Goal: Task Accomplishment & Management: Manage account settings

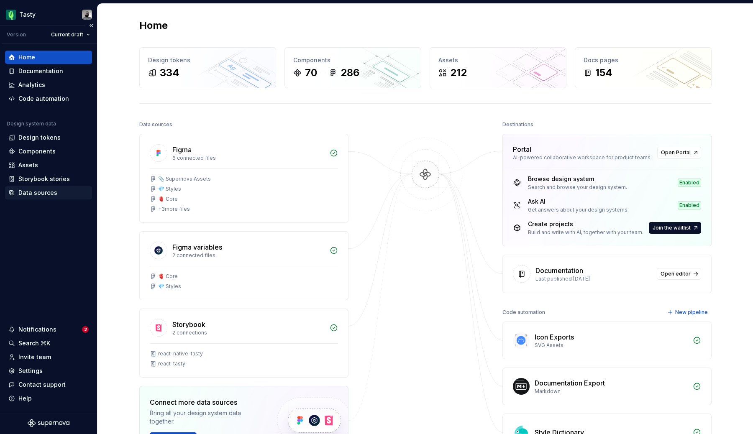
click at [41, 195] on div "Data sources" at bounding box center [37, 193] width 39 height 8
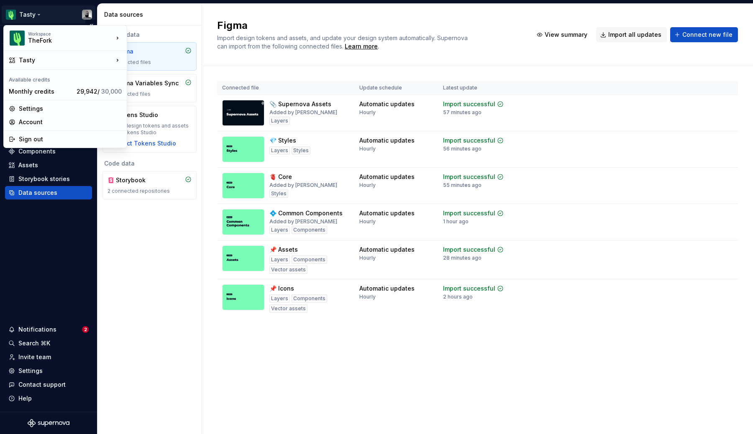
click at [32, 15] on html "Tasty Version Current draft Home Documentation Analytics Code automation Design…" at bounding box center [376, 217] width 753 height 434
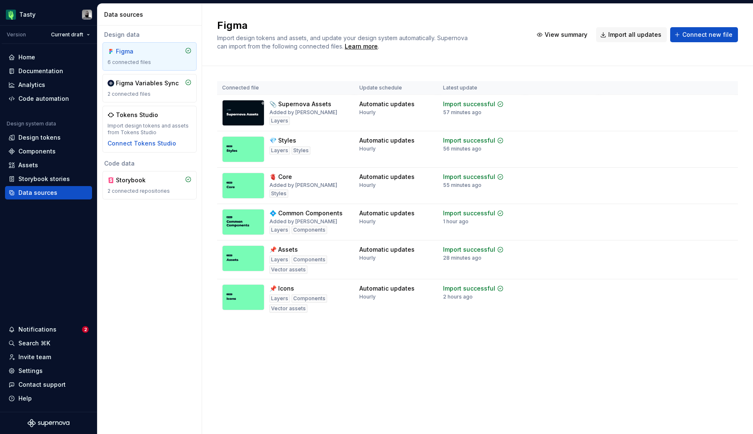
click at [40, 202] on html "Tasty Version Current draft Home Documentation Analytics Code automation Design…" at bounding box center [376, 217] width 753 height 434
click at [36, 374] on div "Settings" at bounding box center [30, 371] width 24 height 8
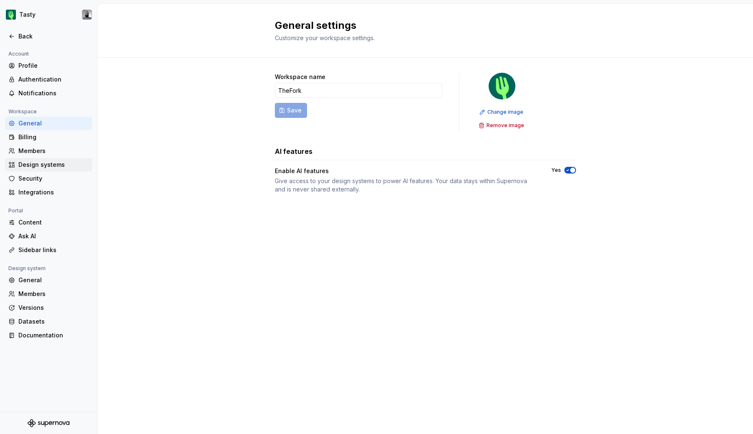
click at [43, 162] on div "Design systems" at bounding box center [53, 165] width 70 height 8
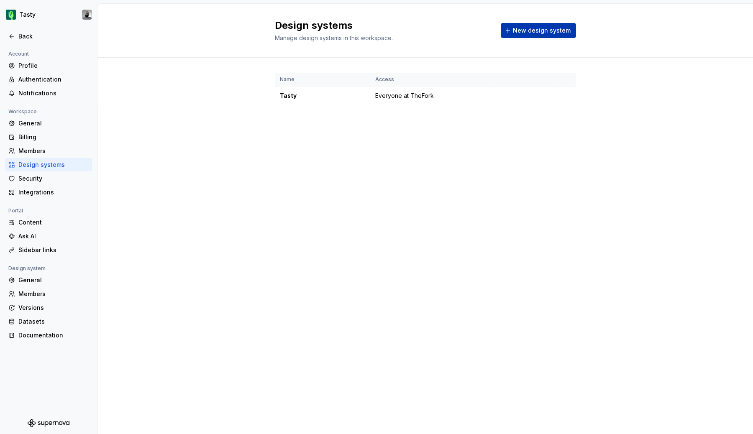
click at [529, 33] on span "New design system" at bounding box center [542, 30] width 58 height 8
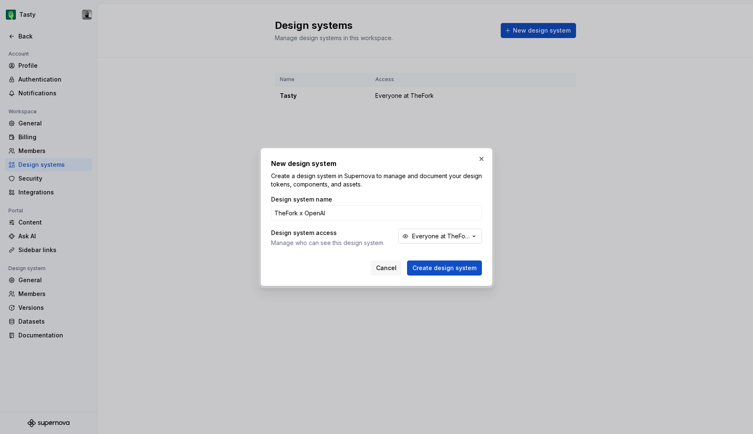
type input "TheFork x OpenAI"
click at [438, 239] on div "Everyone at TheFork" at bounding box center [441, 236] width 58 height 8
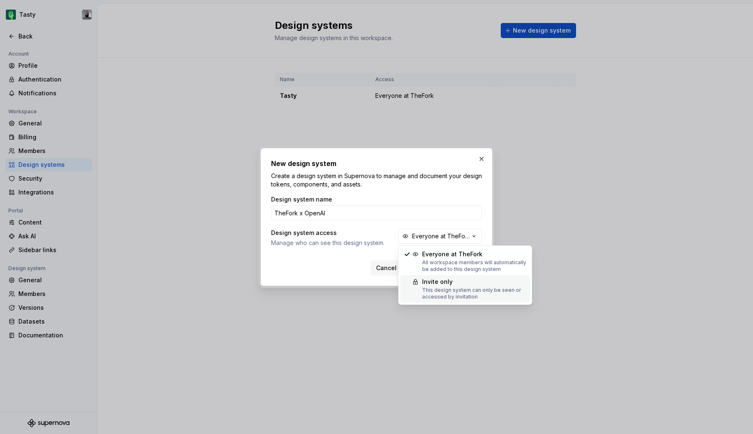
click at [436, 283] on div "Invite only" at bounding box center [474, 282] width 105 height 8
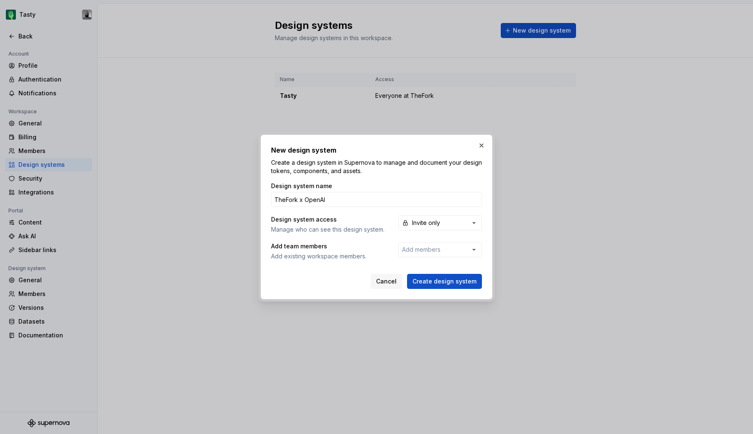
click at [361, 242] on div "Add team members" at bounding box center [330, 246] width 119 height 8
click at [428, 248] on span "Add members" at bounding box center [421, 249] width 39 height 7
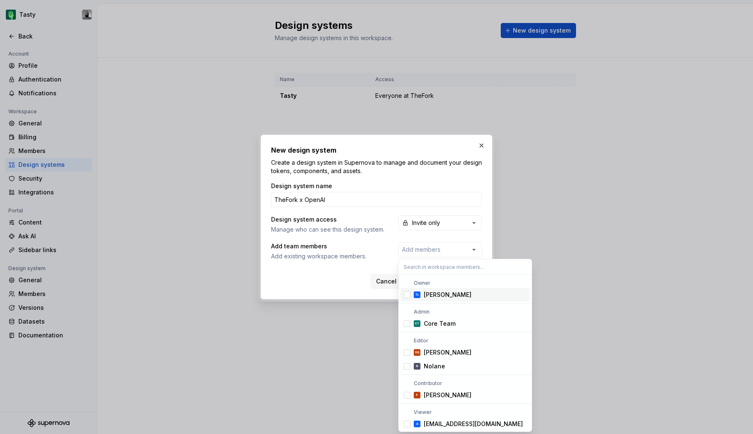
click at [430, 292] on div "[PERSON_NAME]" at bounding box center [448, 295] width 48 height 8
click at [417, 252] on div "New design system Create a design system in Supernova to manage and document yo…" at bounding box center [376, 217] width 753 height 434
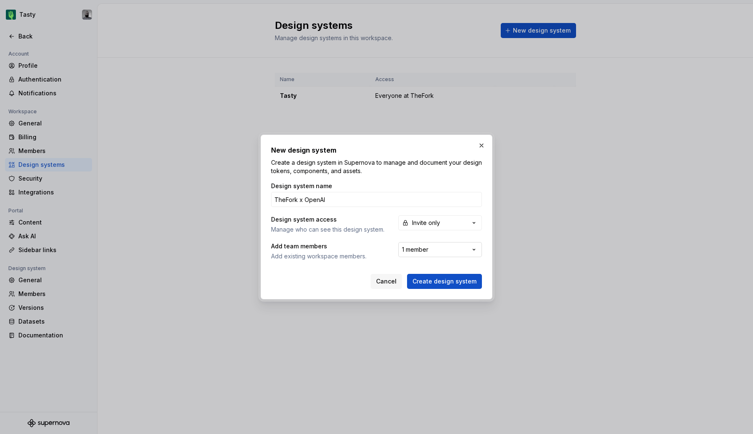
click at [427, 252] on span "1 member" at bounding box center [415, 249] width 26 height 7
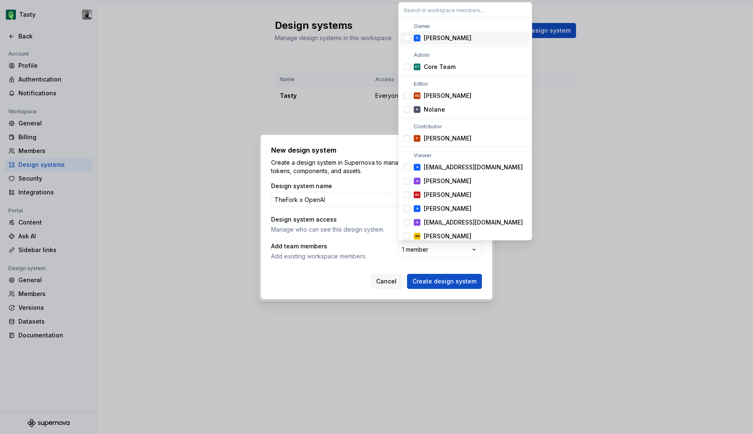
click at [416, 15] on input "text" at bounding box center [465, 10] width 133 height 15
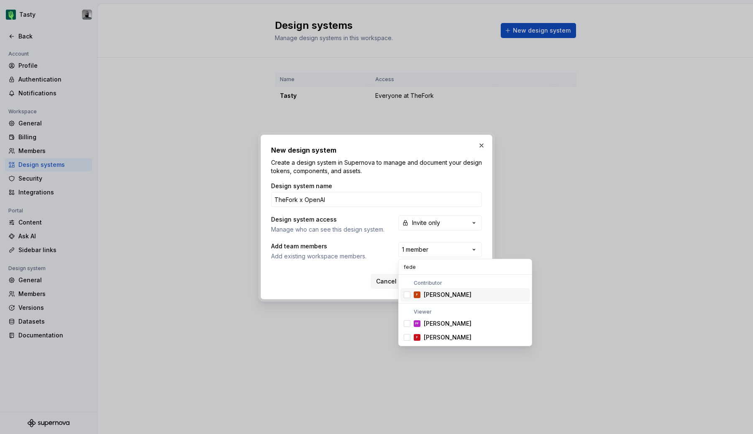
type input "fede"
click at [438, 294] on div "[PERSON_NAME]" at bounding box center [448, 295] width 48 height 8
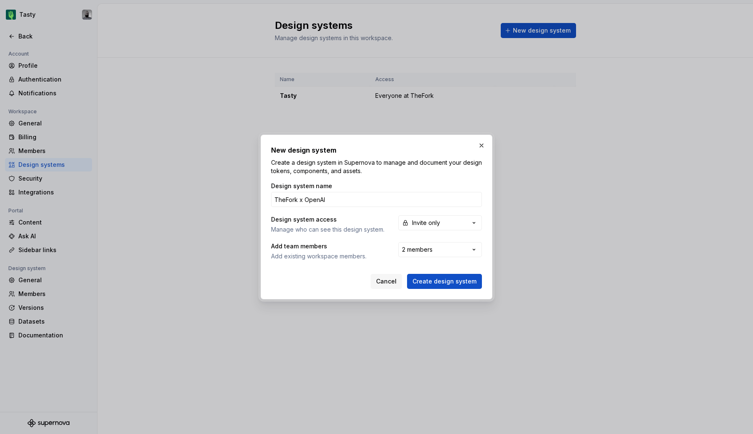
click at [381, 253] on div "New design system Create a design system in Supernova to manage and document yo…" at bounding box center [376, 217] width 753 height 434
click at [437, 252] on button "2 members" at bounding box center [440, 249] width 84 height 15
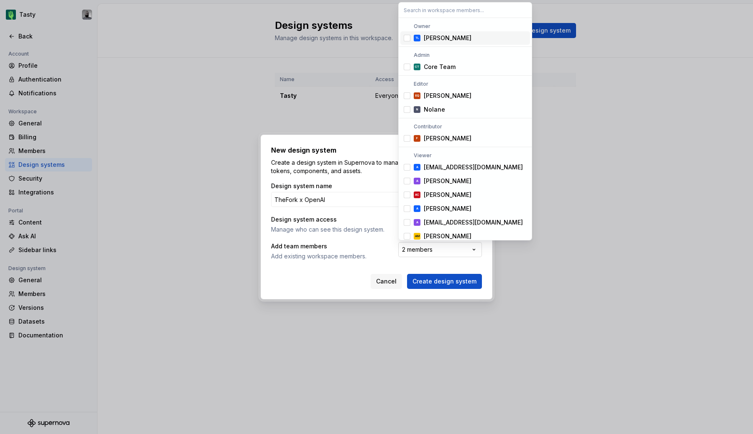
click at [437, 252] on div "New design system Create a design system in Supernova to manage and document yo…" at bounding box center [376, 217] width 753 height 434
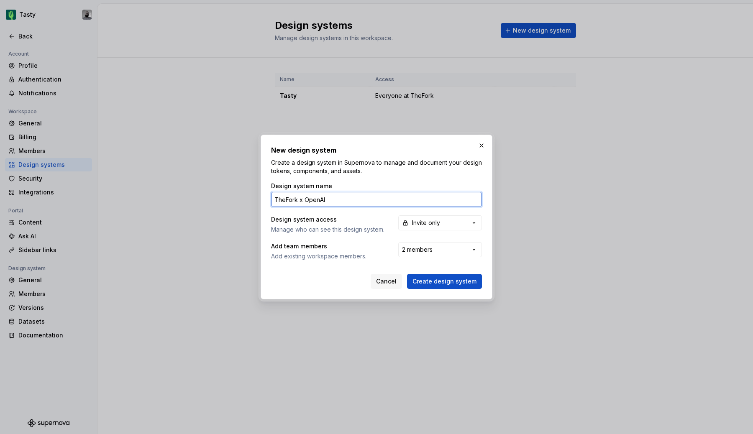
drag, startPoint x: 306, startPoint y: 199, endPoint x: 233, endPoint y: 197, distance: 72.9
click at [232, 197] on div "New design system Create a design system in Supernova to manage and document yo…" at bounding box center [376, 217] width 753 height 434
type input "OpenAI"
click at [477, 144] on button "button" at bounding box center [482, 146] width 12 height 12
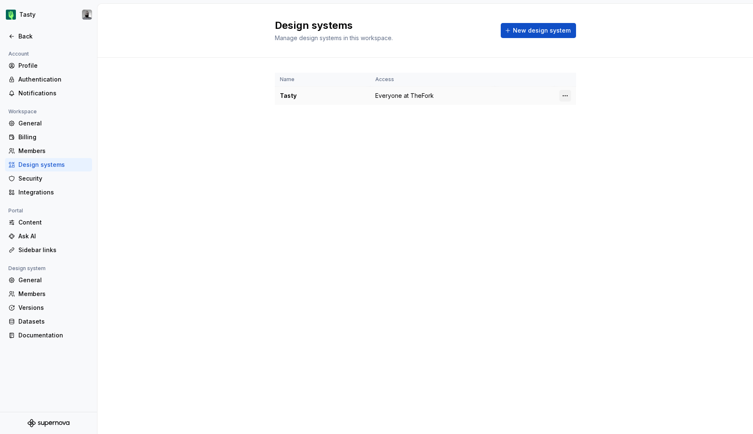
click at [568, 97] on html "Tasty Back Account Profile Authentication Notifications Workspace General Billi…" at bounding box center [376, 217] width 753 height 434
click at [579, 125] on div "Design system settings" at bounding box center [615, 125] width 80 height 8
click at [542, 23] on div "New design system" at bounding box center [538, 30] width 75 height 15
click at [556, 29] on span "New design system" at bounding box center [542, 30] width 58 height 8
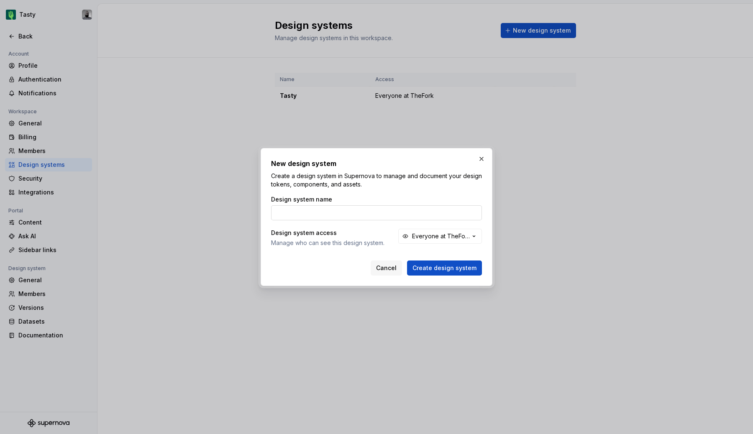
type input "[URL][DOMAIN_NAME]"
type input "OpenAI"
click at [455, 235] on div "Everyone at TheFork" at bounding box center [441, 236] width 58 height 8
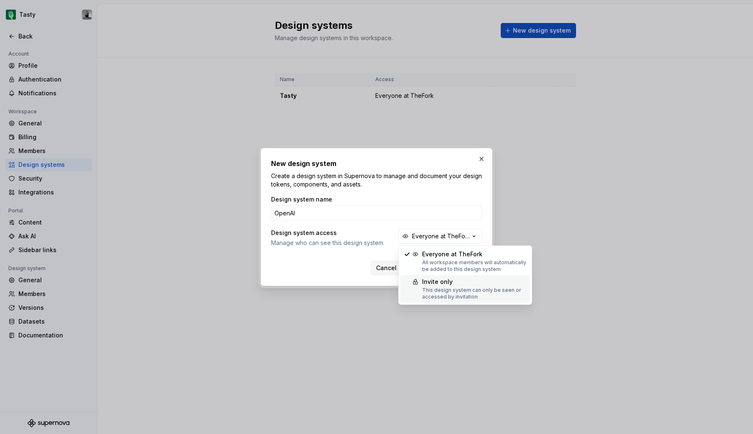
click at [450, 290] on div "This design system can only be seen or accessed by invitation" at bounding box center [474, 293] width 105 height 13
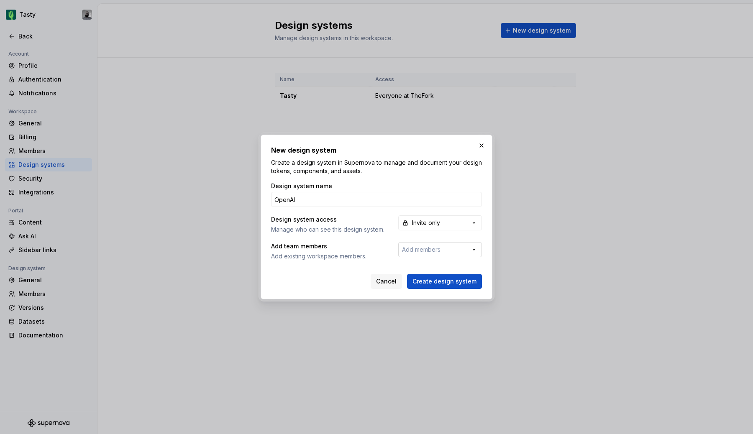
click at [434, 252] on span "Add members" at bounding box center [421, 249] width 39 height 7
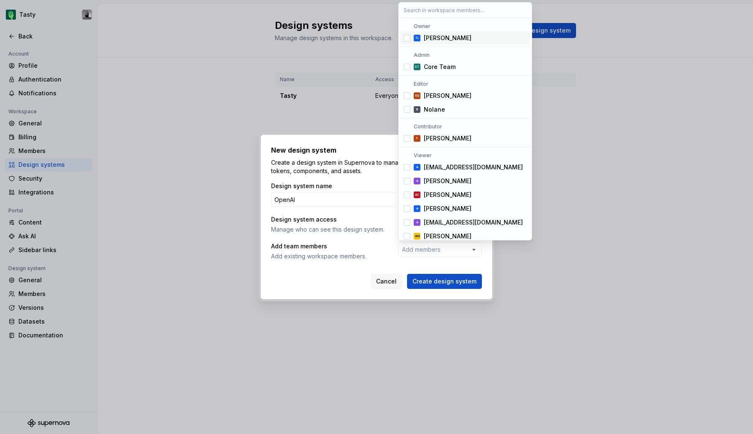
click at [438, 43] on span "[PERSON_NAME]" at bounding box center [466, 37] width 130 height 13
click at [421, 14] on input "text" at bounding box center [465, 10] width 133 height 15
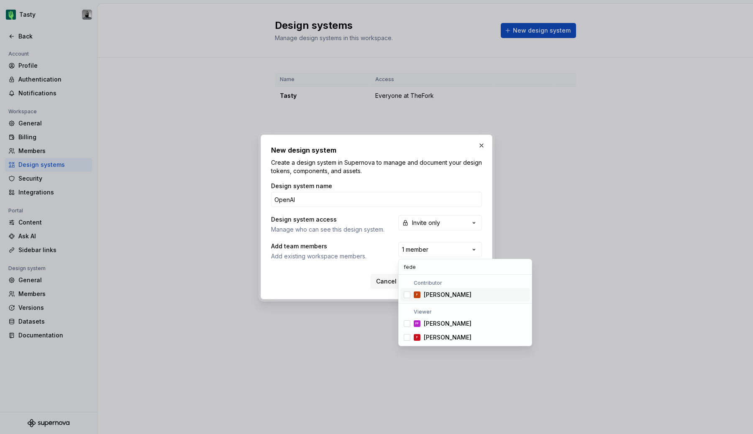
type input "fede"
click at [426, 289] on span "F [PERSON_NAME]" at bounding box center [466, 294] width 130 height 13
click at [362, 257] on div "New design system Create a design system in Supernova to manage and document yo…" at bounding box center [376, 217] width 753 height 434
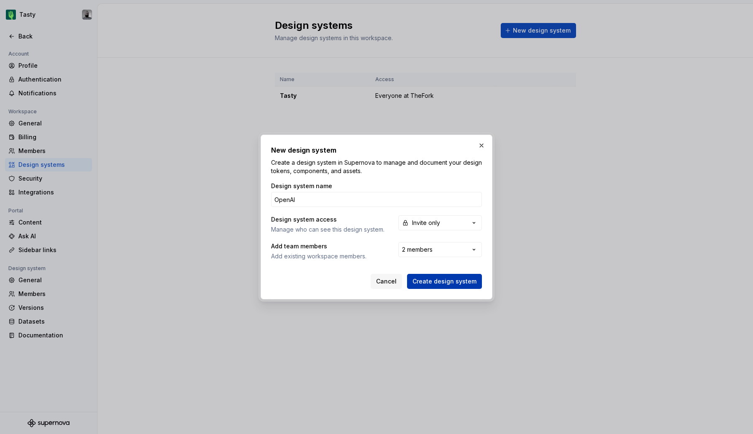
click at [420, 283] on span "Create design system" at bounding box center [445, 281] width 64 height 8
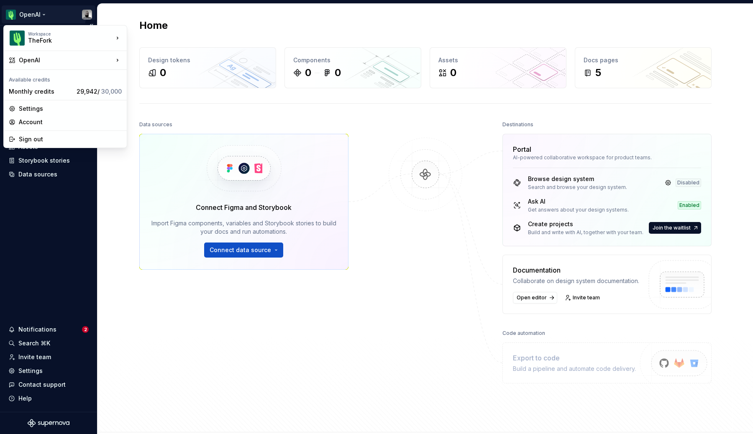
click at [35, 13] on html "OpenAI Home Documentation Analytics Code automation Design system data Design t…" at bounding box center [376, 217] width 753 height 434
click at [165, 80] on div "Tasty" at bounding box center [171, 75] width 89 height 13
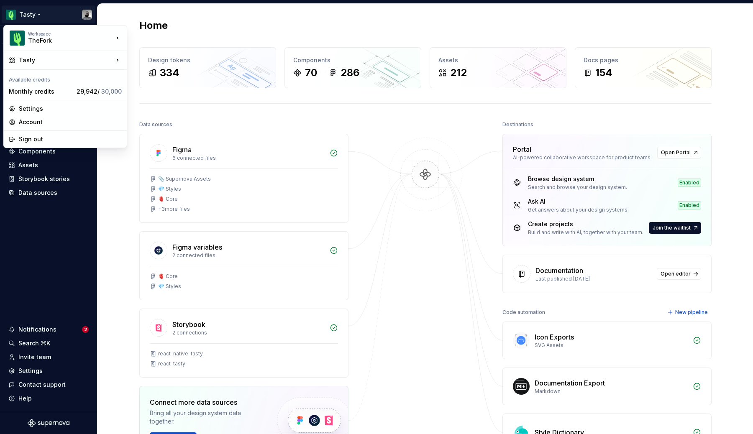
click at [34, 14] on html "Tasty Version Current draft Home Documentation Analytics Code automation Design…" at bounding box center [376, 217] width 753 height 434
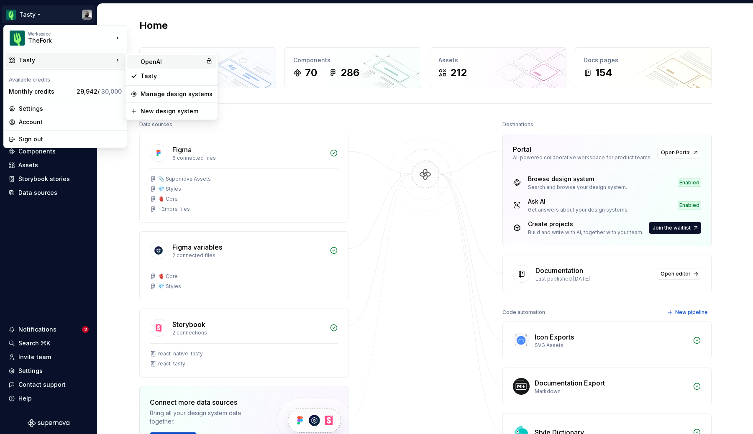
click at [185, 61] on div "OpenAI" at bounding box center [172, 62] width 62 height 8
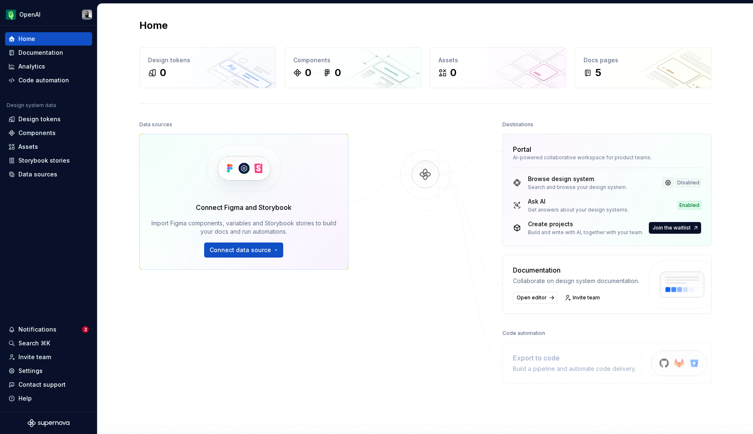
click at [672, 182] on link at bounding box center [669, 183] width 12 height 12
click at [221, 250] on span "Connect data source" at bounding box center [241, 250] width 62 height 8
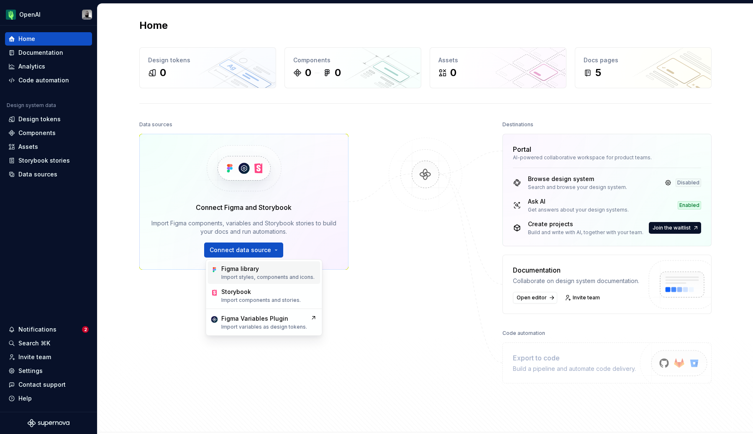
click at [262, 275] on p "Import styles, components and icons." at bounding box center [267, 277] width 93 height 7
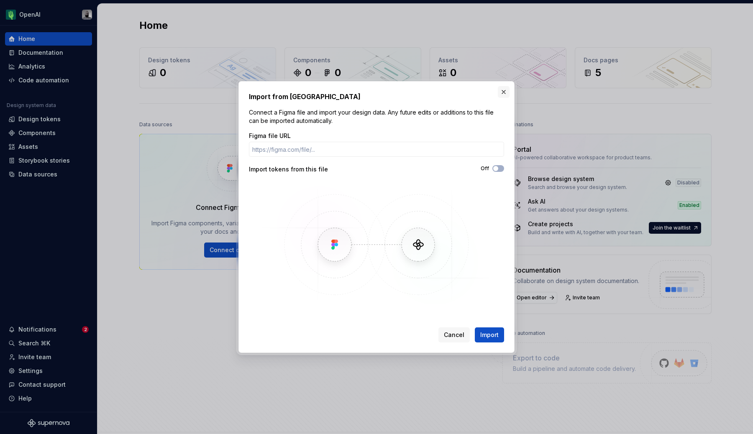
click at [505, 96] on button "button" at bounding box center [504, 92] width 12 height 12
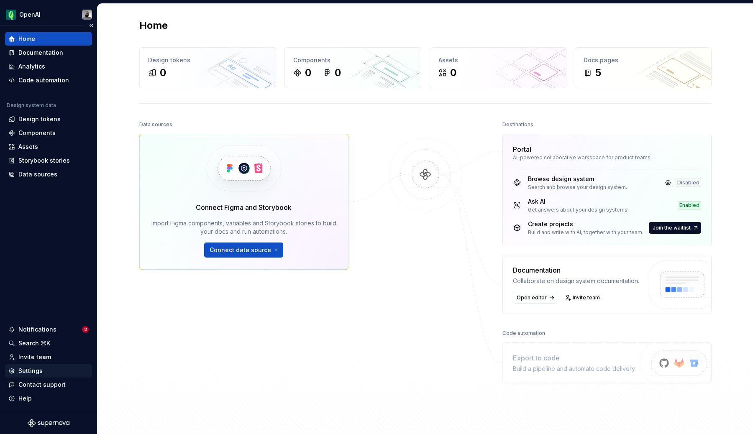
click at [37, 372] on div "Settings" at bounding box center [30, 371] width 24 height 8
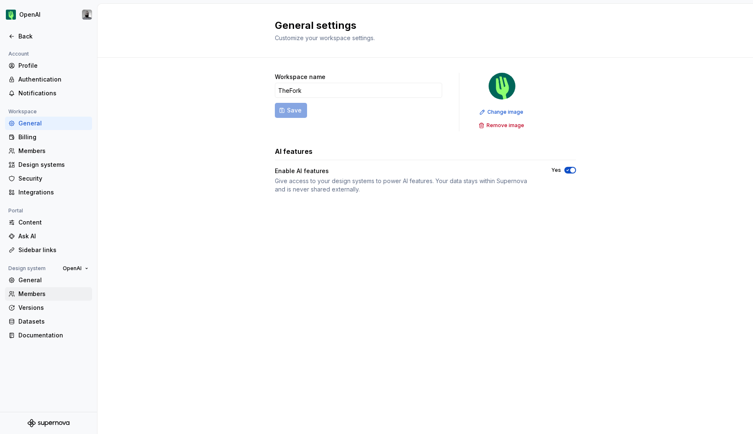
click at [40, 295] on div "Members" at bounding box center [53, 294] width 70 height 8
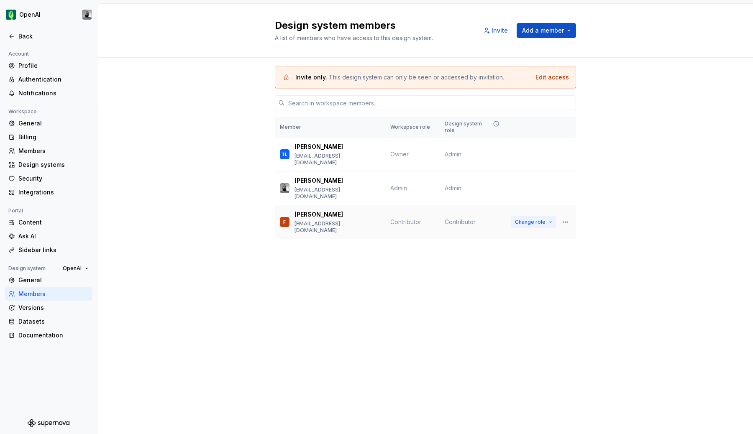
click at [537, 219] on span "Change role" at bounding box center [530, 222] width 31 height 7
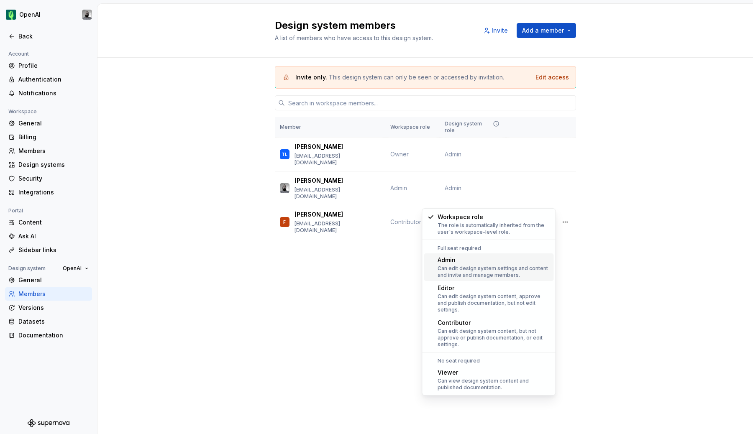
click at [506, 259] on div "Admin" at bounding box center [494, 260] width 113 height 8
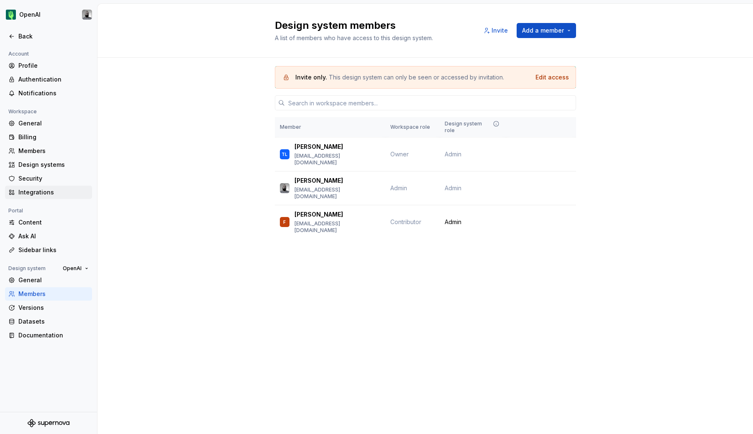
click at [53, 195] on div "Integrations" at bounding box center [53, 192] width 70 height 8
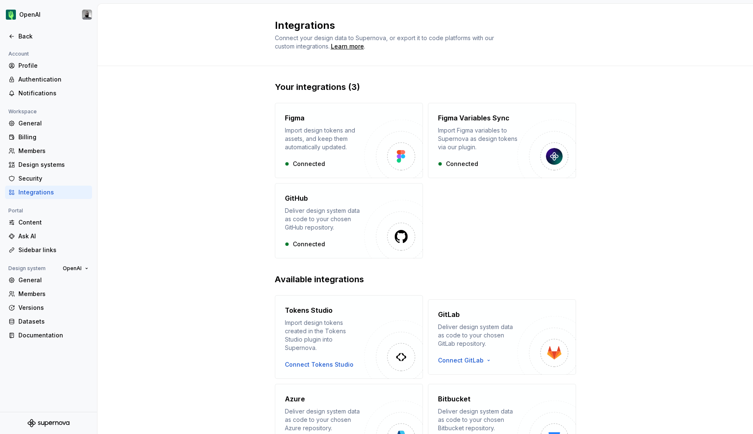
scroll to position [49, 0]
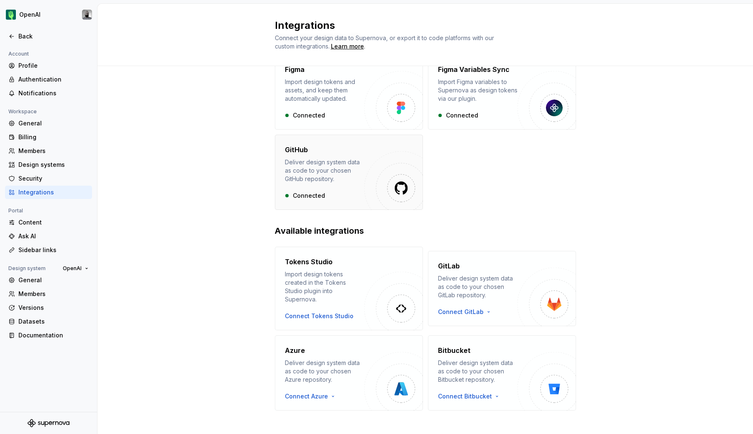
click at [312, 192] on div "Connected" at bounding box center [325, 196] width 80 height 8
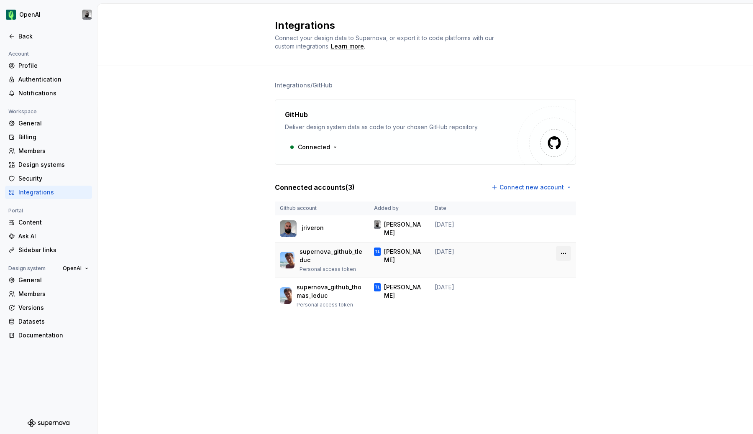
click at [561, 258] on html "OpenAI Back Account Profile Authentication Notifications Workspace General Bill…" at bounding box center [376, 217] width 753 height 434
click at [581, 270] on div "Remove connection" at bounding box center [601, 271] width 58 height 8
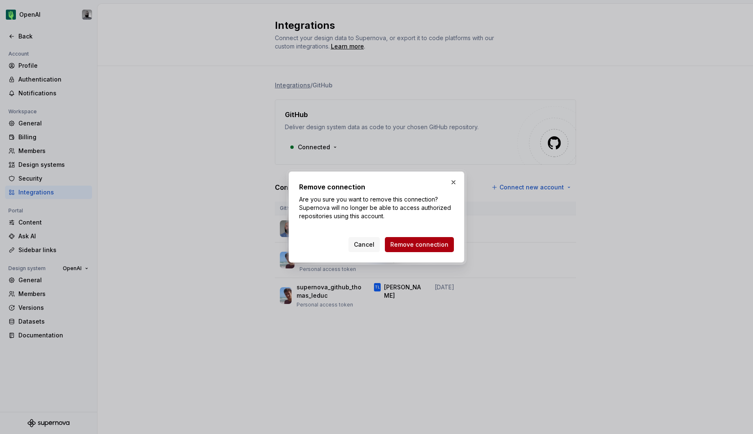
click at [426, 242] on span "Remove connection" at bounding box center [419, 245] width 58 height 8
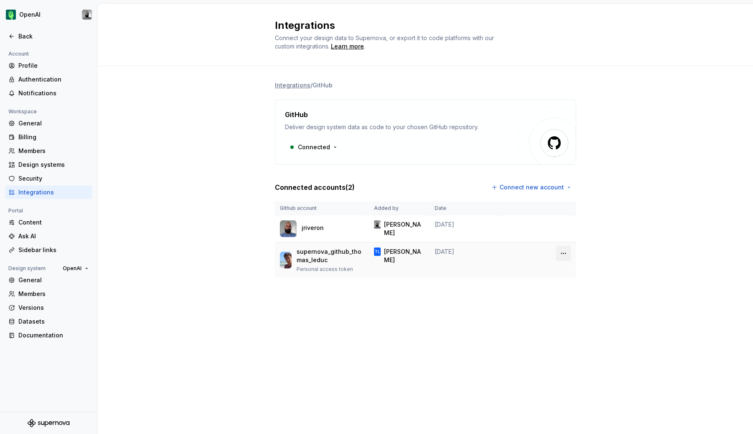
click at [570, 254] on html "OpenAI Back Account Profile Authentication Notifications Workspace General Bill…" at bounding box center [376, 217] width 753 height 434
click at [581, 278] on div "Remove connection" at bounding box center [595, 271] width 75 height 13
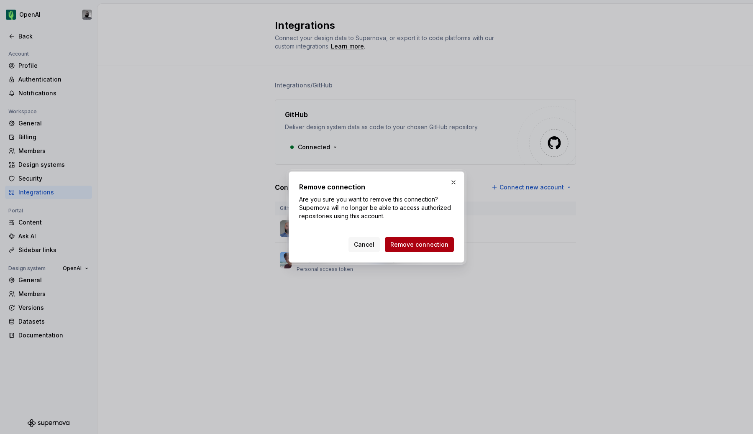
click at [419, 245] on span "Remove connection" at bounding box center [419, 245] width 58 height 8
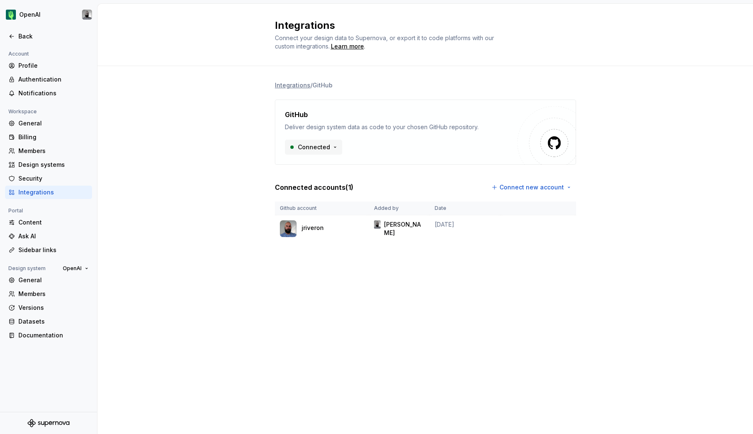
click at [316, 146] on html "OpenAI Back Account Profile Authentication Notifications Workspace General Bill…" at bounding box center [376, 217] width 753 height 434
click at [221, 144] on html "OpenAI Back Account Profile Authentication Notifications Workspace General Bill…" at bounding box center [376, 217] width 753 height 434
click at [21, 33] on div "Back" at bounding box center [53, 36] width 70 height 8
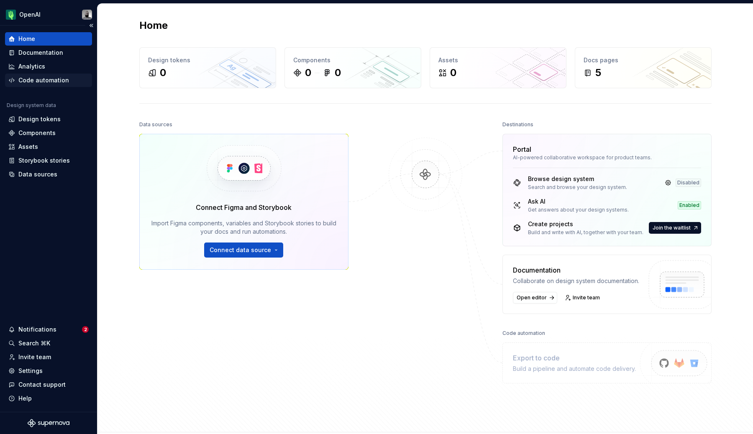
click at [41, 82] on div "Code automation" at bounding box center [43, 80] width 51 height 8
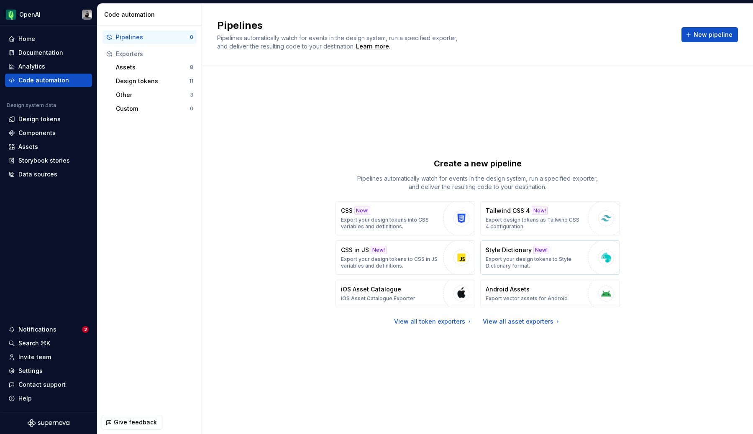
click at [491, 258] on p "Export your design tokens to Style Dictionary format." at bounding box center [535, 262] width 98 height 13
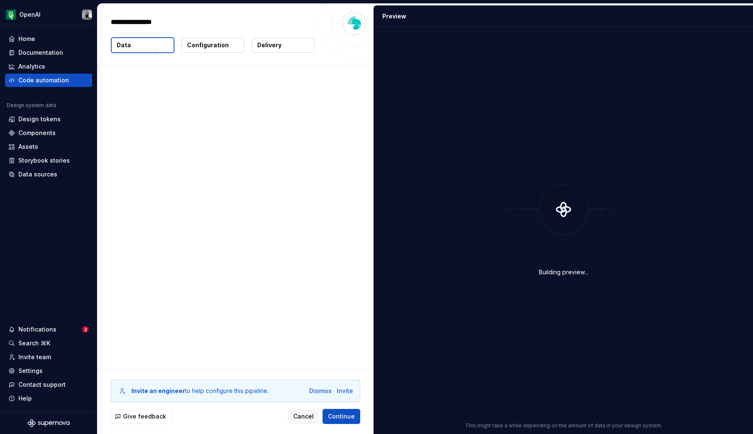
type textarea "*"
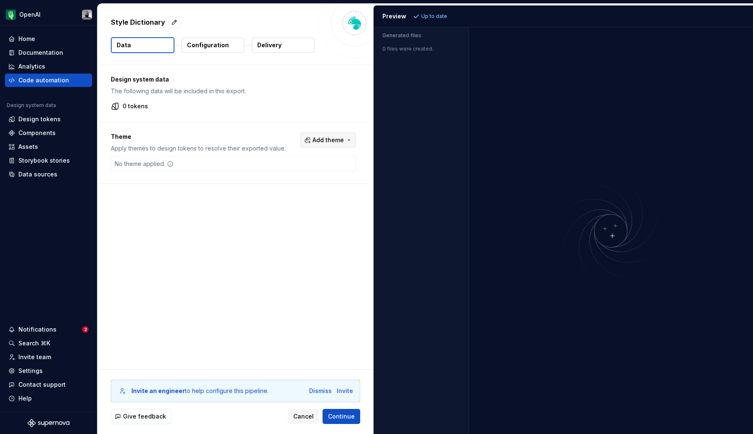
click at [334, 142] on span "Add theme" at bounding box center [328, 140] width 31 height 8
click at [306, 175] on div "Dark" at bounding box center [315, 174] width 80 height 8
click at [287, 206] on html "OpenAI Home Documentation Analytics Code automation Design system data Design t…" at bounding box center [376, 217] width 753 height 434
click at [343, 419] on span "Continue" at bounding box center [341, 417] width 27 height 8
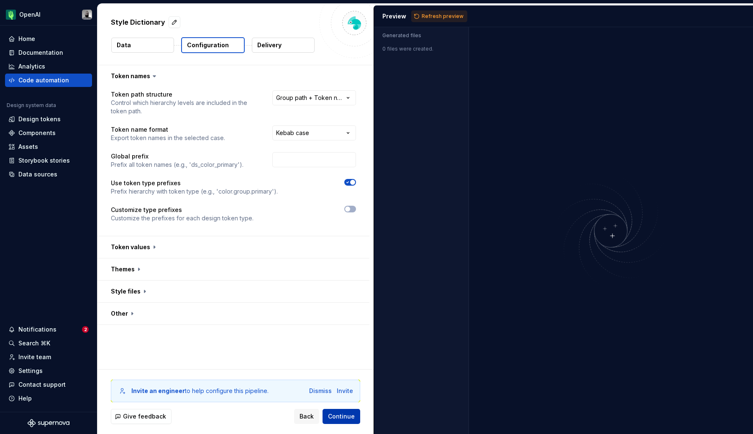
click at [336, 417] on span "Continue" at bounding box center [341, 417] width 27 height 8
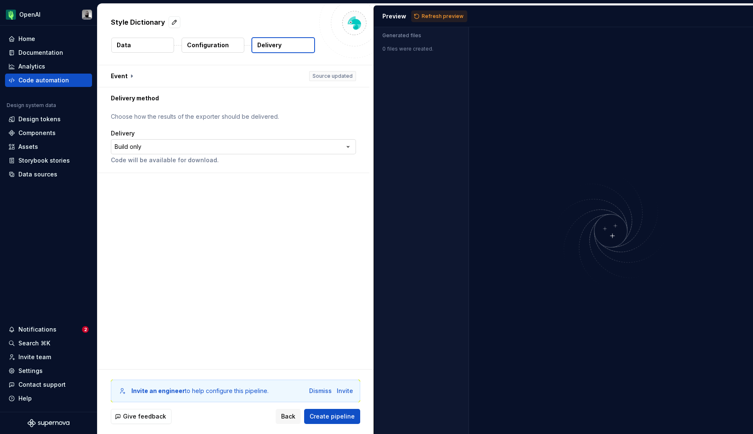
click at [229, 146] on html "**********" at bounding box center [376, 217] width 753 height 434
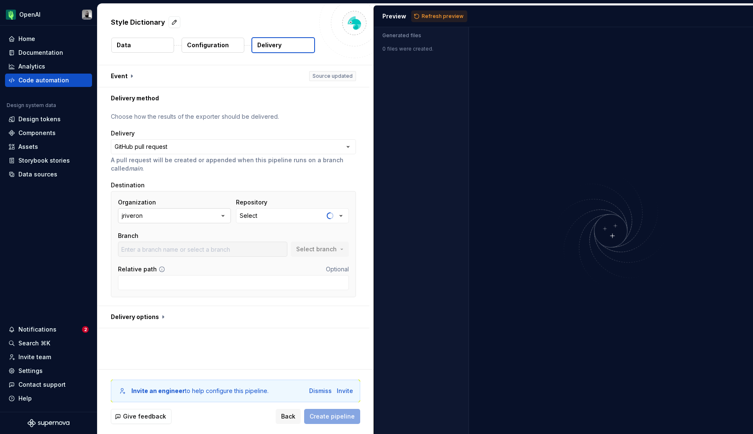
click at [200, 223] on button "jriveron" at bounding box center [174, 215] width 113 height 15
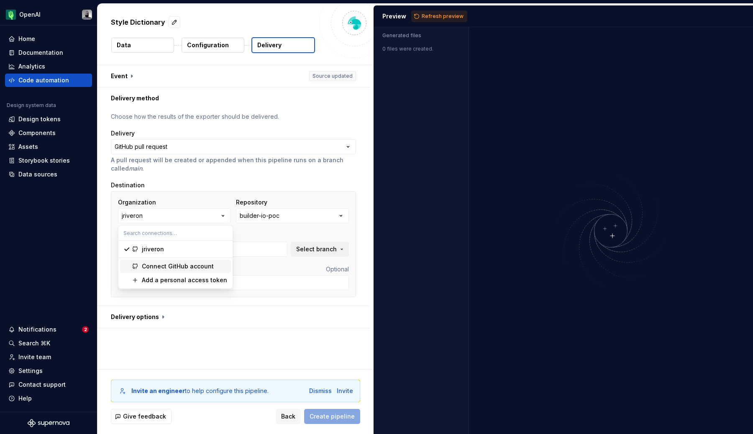
type input "main"
click at [207, 269] on div "Connect GitHub account" at bounding box center [178, 266] width 72 height 8
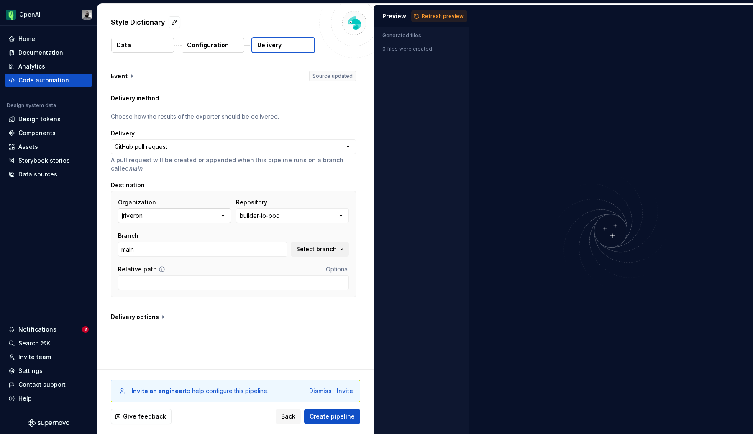
click at [186, 221] on button "jriveron" at bounding box center [174, 215] width 113 height 15
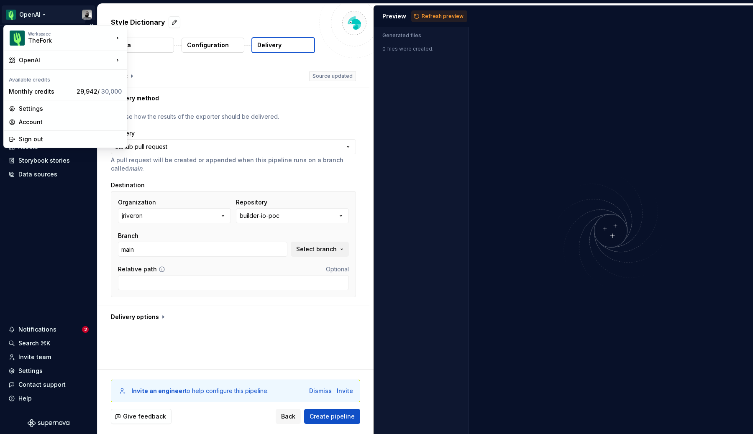
click at [37, 13] on html "**********" at bounding box center [376, 217] width 753 height 434
click at [164, 76] on div "Tasty" at bounding box center [177, 76] width 72 height 8
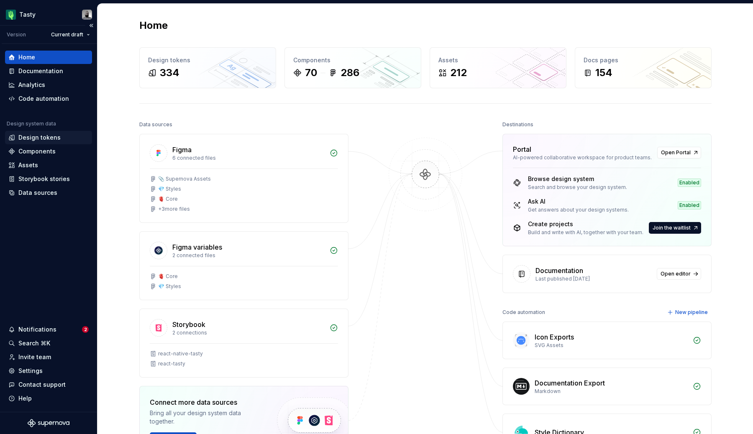
click at [47, 138] on div "Design tokens" at bounding box center [39, 138] width 42 height 8
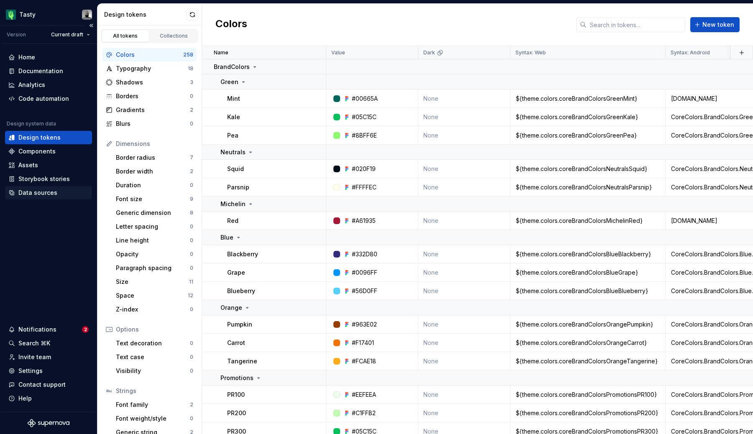
click at [44, 193] on div "Data sources" at bounding box center [37, 193] width 39 height 8
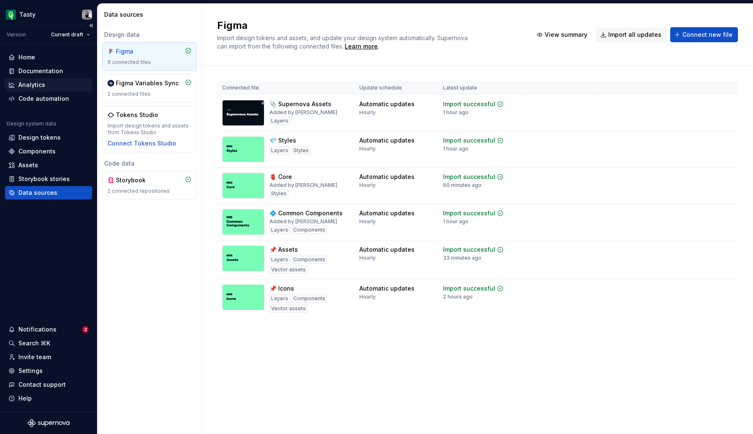
click at [43, 81] on div "Analytics" at bounding box center [31, 85] width 27 height 8
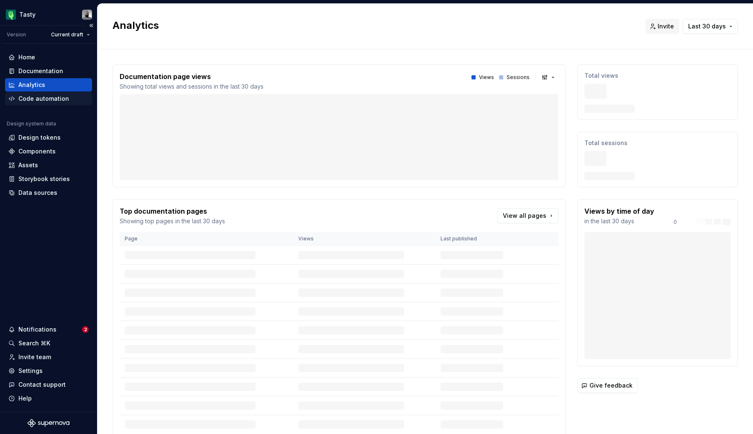
click at [45, 102] on div "Code automation" at bounding box center [43, 99] width 51 height 8
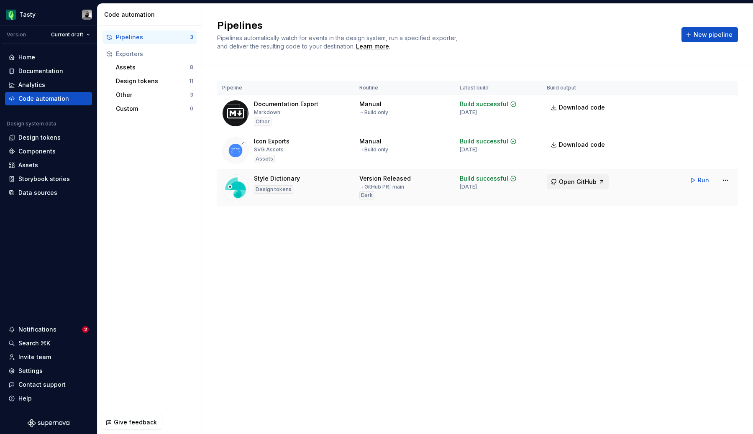
click at [592, 183] on span "Open GitHub" at bounding box center [578, 182] width 38 height 8
click at [728, 175] on html "Tasty Version Current draft Home Documentation Analytics Code automation Design…" at bounding box center [376, 217] width 753 height 434
click at [590, 235] on html "Tasty Version Current draft Home Documentation Analytics Code automation Design…" at bounding box center [376, 217] width 753 height 434
click at [34, 375] on div "Settings" at bounding box center [30, 371] width 24 height 8
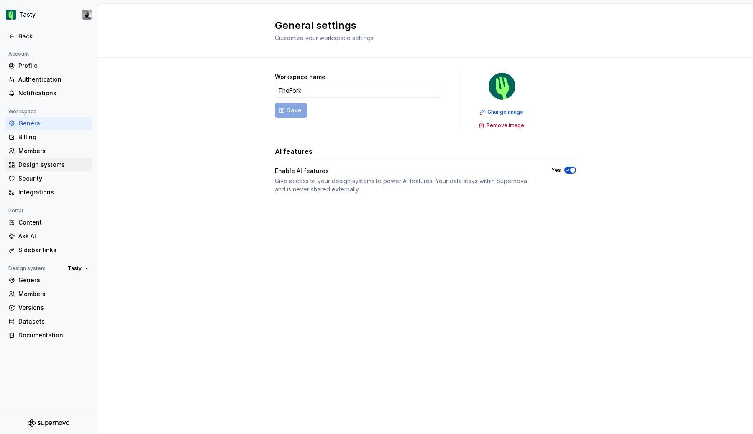
click at [51, 164] on div "Design systems" at bounding box center [53, 165] width 70 height 8
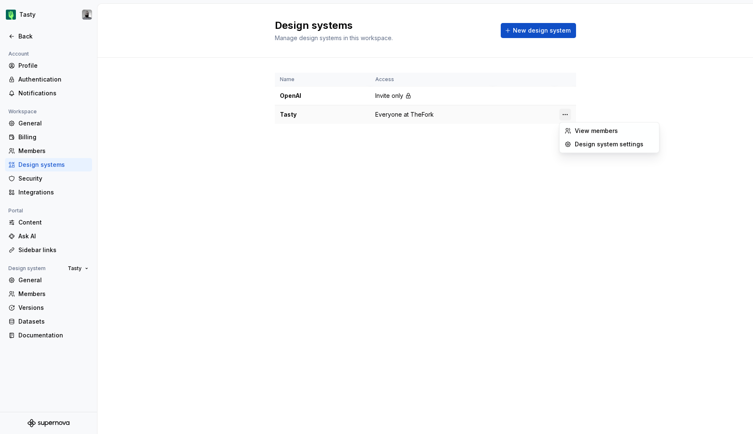
click at [563, 113] on html "Tasty Back Account Profile Authentication Notifications Workspace General Billi…" at bounding box center [376, 217] width 753 height 434
click at [580, 144] on div "Design system settings" at bounding box center [615, 144] width 80 height 8
click at [564, 95] on html "Tasty Back Account Profile Authentication Notifications Workspace General Billi…" at bounding box center [376, 217] width 753 height 434
click at [578, 131] on div "Design system settings" at bounding box center [610, 125] width 96 height 13
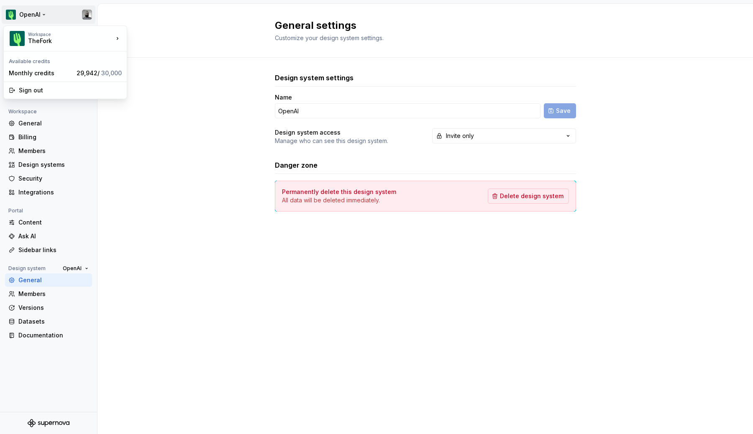
click at [30, 20] on html "OpenAI Back Account Profile Authentication Notifications Workspace General Bill…" at bounding box center [376, 217] width 753 height 434
click at [177, 121] on html "OpenAI Back Account Profile Authentication Notifications Workspace General Bill…" at bounding box center [376, 217] width 753 height 434
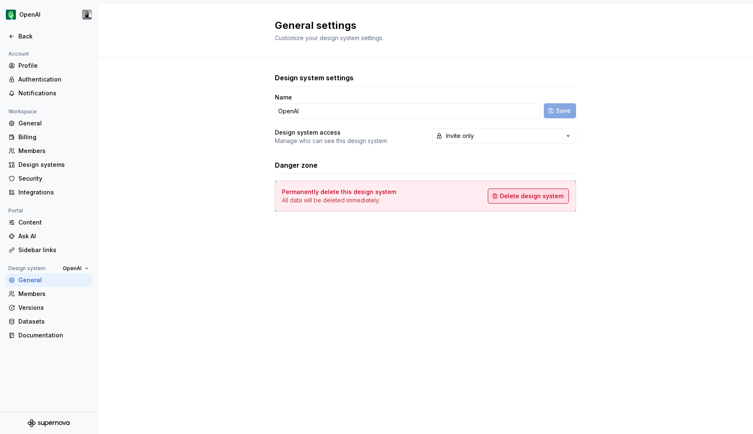
click at [536, 201] on button "Delete design system" at bounding box center [528, 196] width 81 height 15
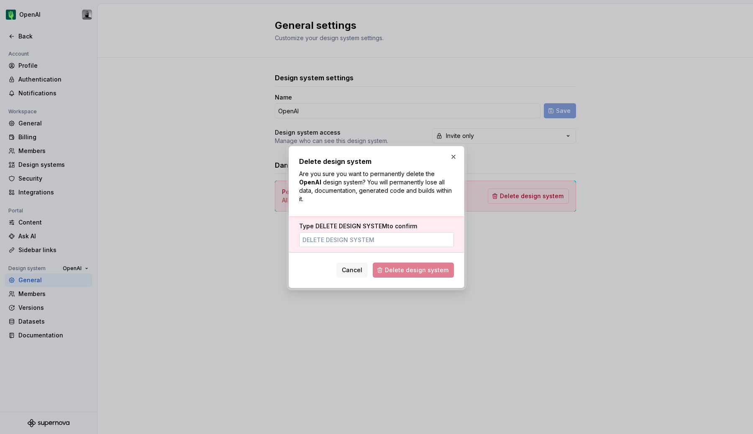
click at [375, 240] on input "Type DELETE DESIGN SYSTEM to confirm" at bounding box center [376, 239] width 155 height 15
type input "DELETE DESIGN SYSTEM"
click at [396, 270] on span "Delete design system" at bounding box center [417, 270] width 64 height 8
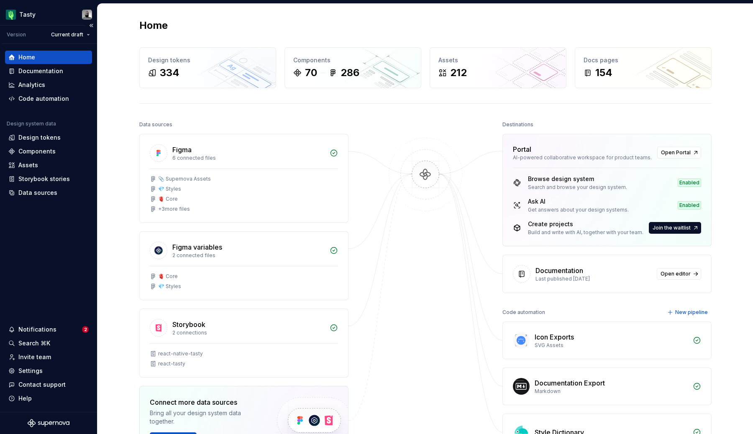
click at [28, 53] on div "Home" at bounding box center [26, 57] width 17 height 8
